Goal: Complete application form

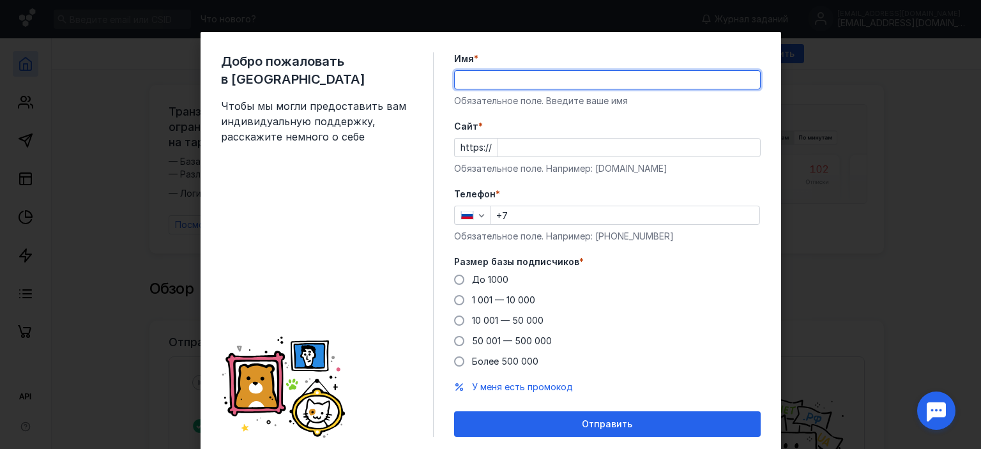
type input "[PERSON_NAME]"
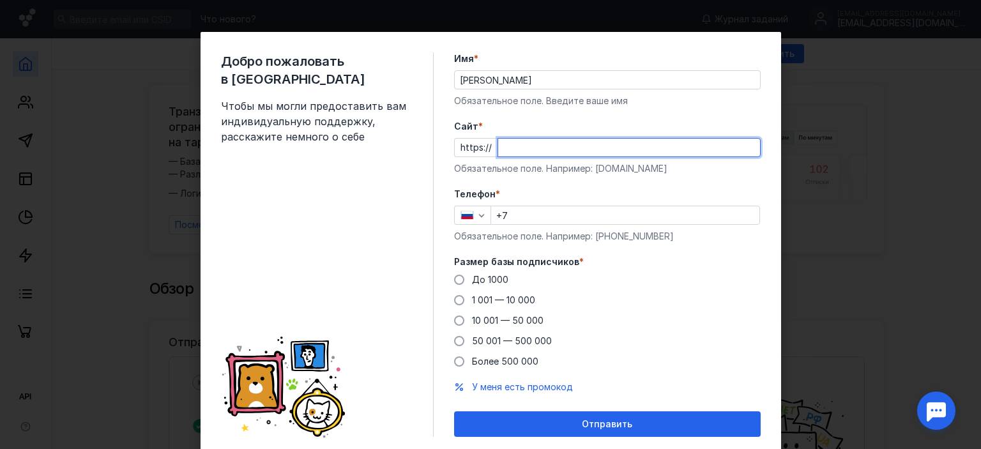
click at [517, 140] on input "Cайт *" at bounding box center [629, 148] width 262 height 18
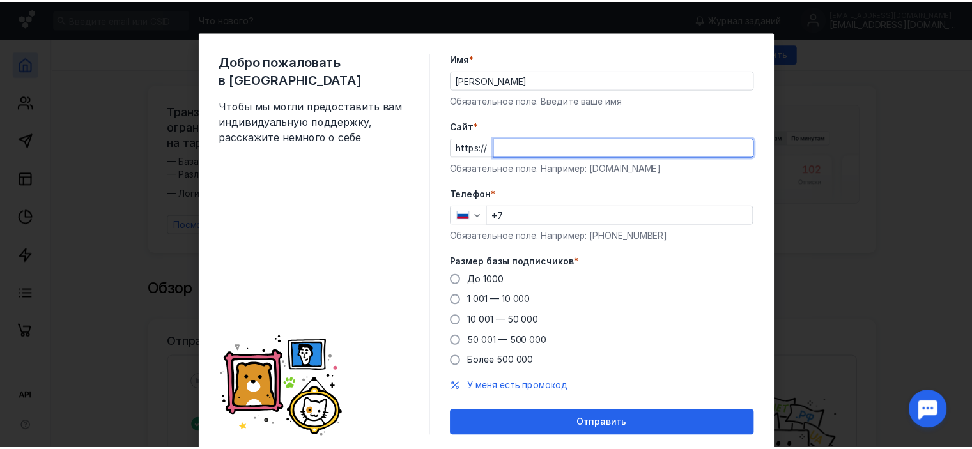
scroll to position [40, 0]
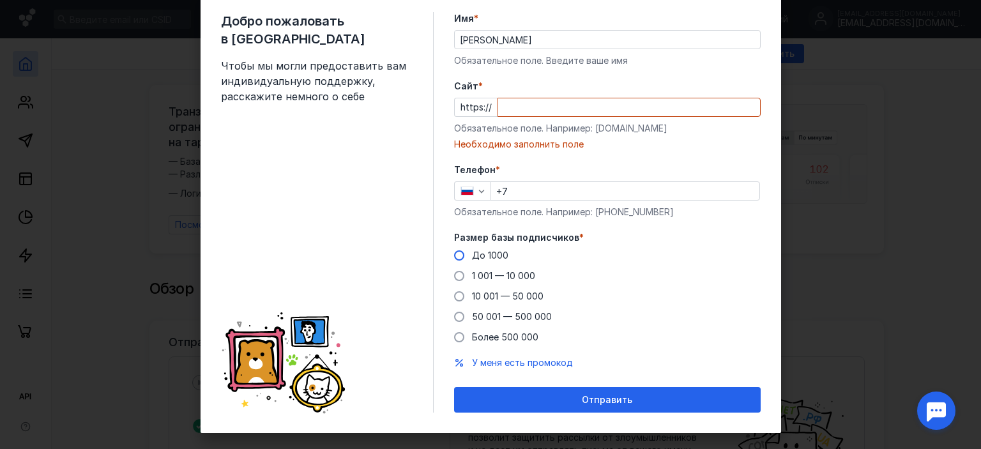
click at [483, 233] on div "Размер базы подписчиков * До 1000 1 001 — 10 000 10 001 — 50 000 50 001 — 500 0…" at bounding box center [607, 287] width 307 height 112
click at [481, 245] on div "Размер базы подписчиков * До 1000 1 001 — 10 000 10 001 — 50 000 50 001 — 500 0…" at bounding box center [607, 287] width 307 height 112
click at [476, 253] on span "До 1000" at bounding box center [490, 255] width 36 height 11
click at [0, 0] on input "До 1000" at bounding box center [0, 0] width 0 height 0
click at [531, 112] on input "Cайт *" at bounding box center [629, 107] width 262 height 18
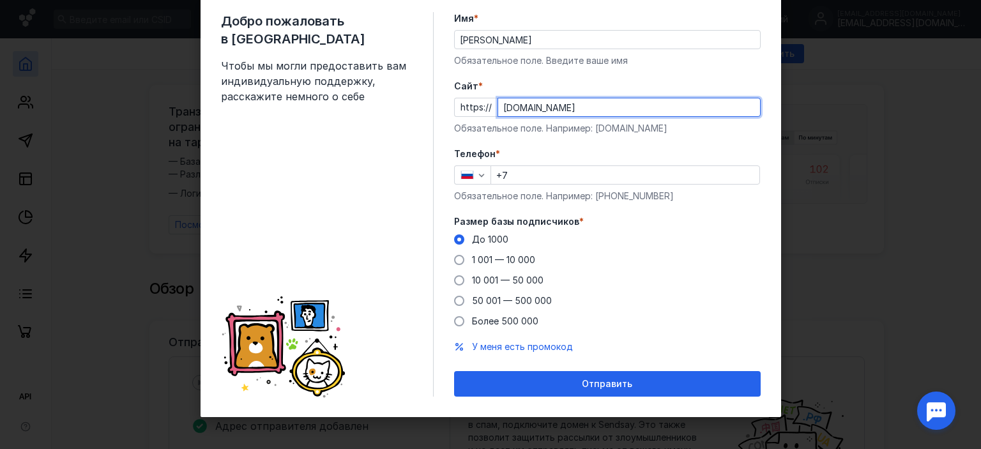
type input "[DOMAIN_NAME]"
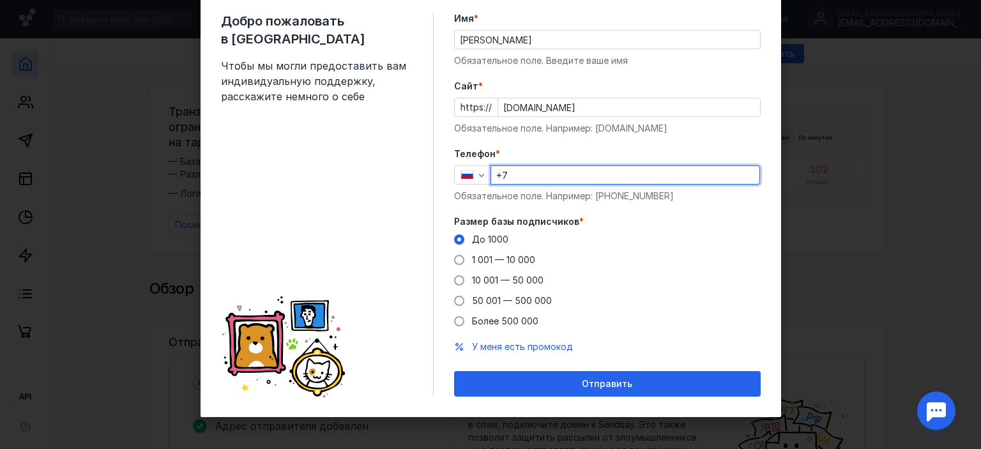
click at [512, 177] on input "+7" at bounding box center [625, 175] width 268 height 18
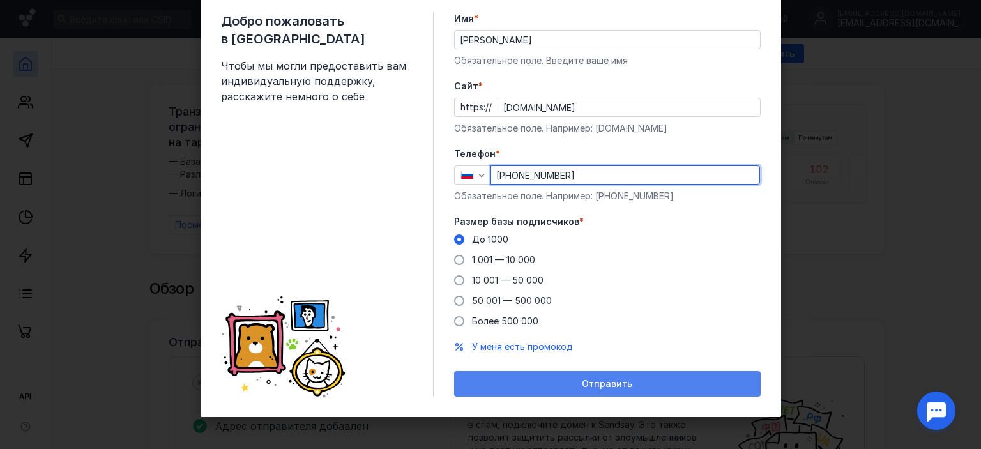
type input "[PHONE_NUMBER]"
click at [551, 372] on div "Отправить" at bounding box center [607, 384] width 307 height 26
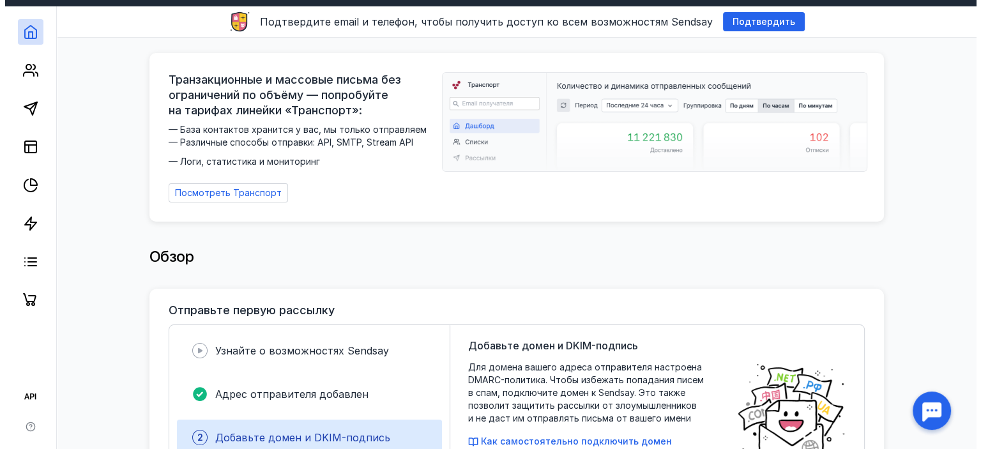
scroll to position [0, 0]
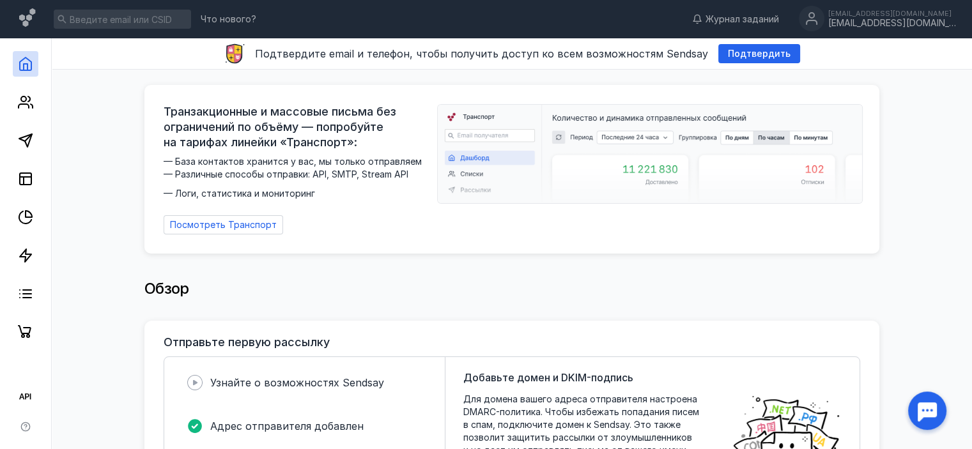
click at [33, 66] on link at bounding box center [26, 64] width 26 height 26
click at [728, 56] on span "Подтвердить" at bounding box center [759, 54] width 63 height 11
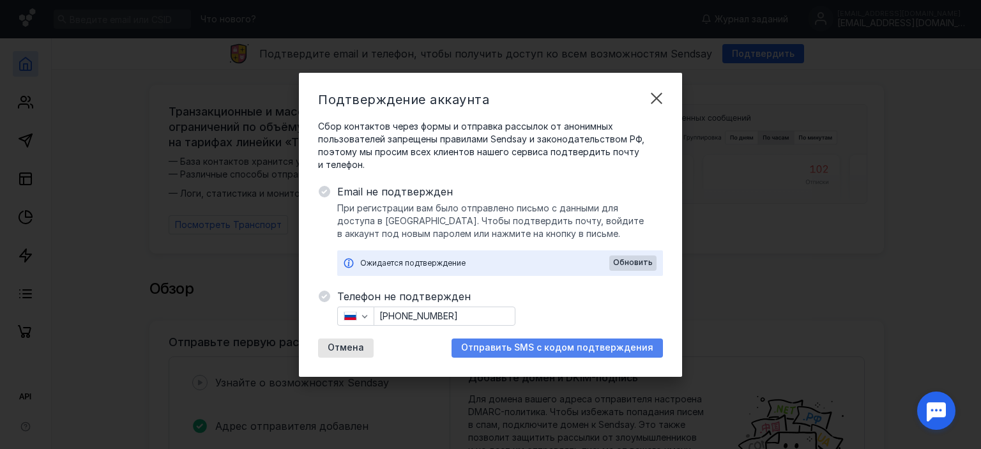
click at [526, 353] on div "Отправить SMS с кодом подтверждения" at bounding box center [557, 348] width 211 height 19
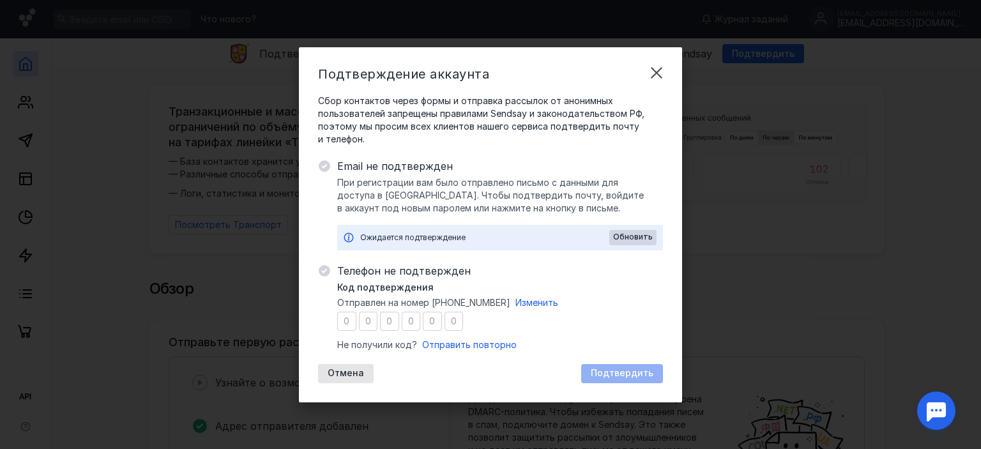
type input "2"
type input "1"
type input "3"
type input "2"
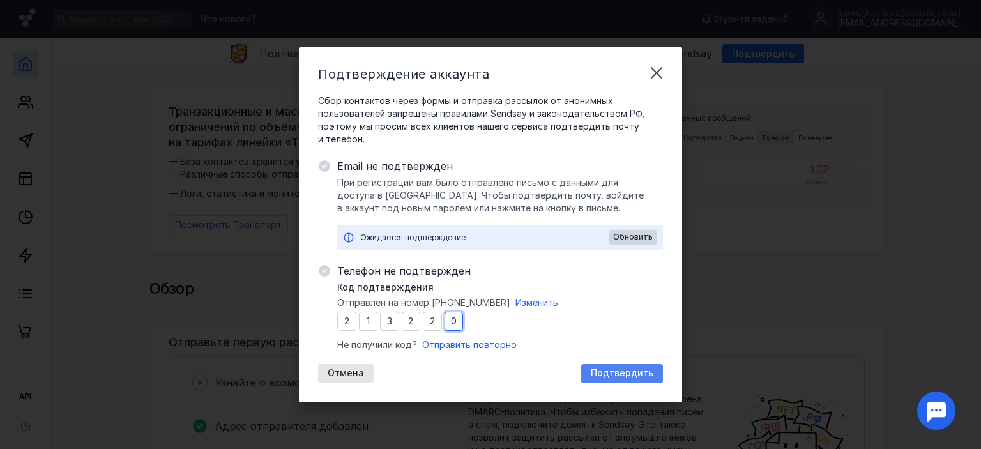
type input "0"
click at [640, 377] on span "Подтвердить" at bounding box center [622, 373] width 63 height 11
